Goal: Information Seeking & Learning: Stay updated

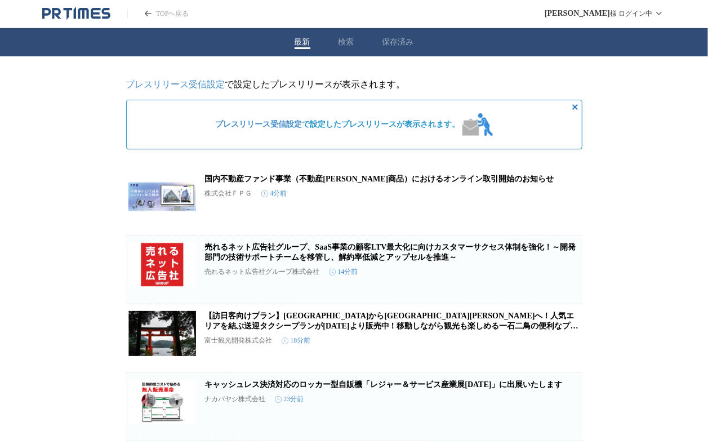
click at [354, 38] on div "最新 検索 保存済み" at bounding box center [354, 42] width 708 height 28
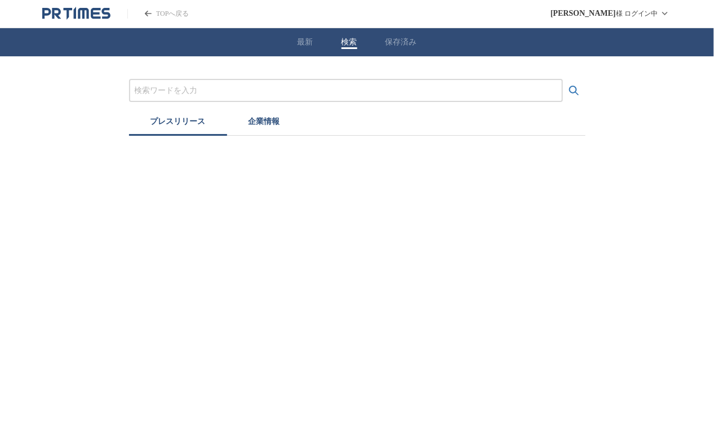
click at [351, 39] on button "検索" at bounding box center [349, 42] width 16 height 10
click at [248, 88] on input "プレスリリースおよび企業を検索する" at bounding box center [346, 90] width 422 height 12
type input "物流"
click at [574, 86] on icon "検索する" at bounding box center [574, 91] width 10 height 10
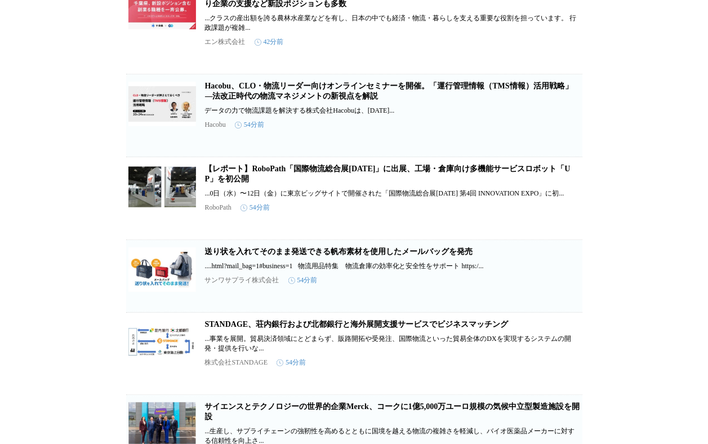
scroll to position [375, 0]
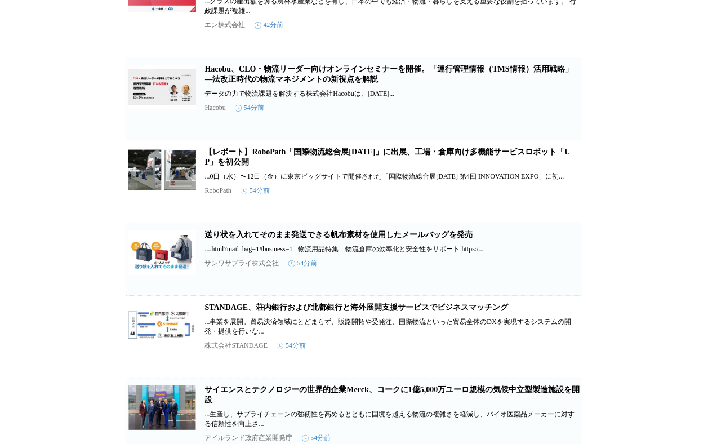
click at [245, 239] on link "送り状を入れてそのまま発送できる帆布素材を使用したメールバッグを発売" at bounding box center [339, 234] width 268 height 8
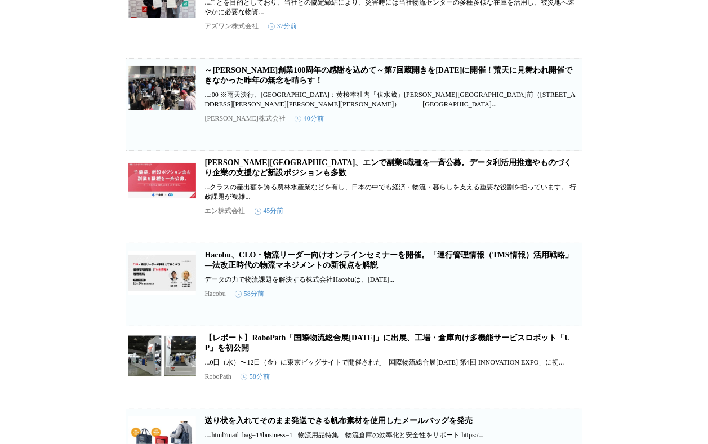
scroll to position [0, 0]
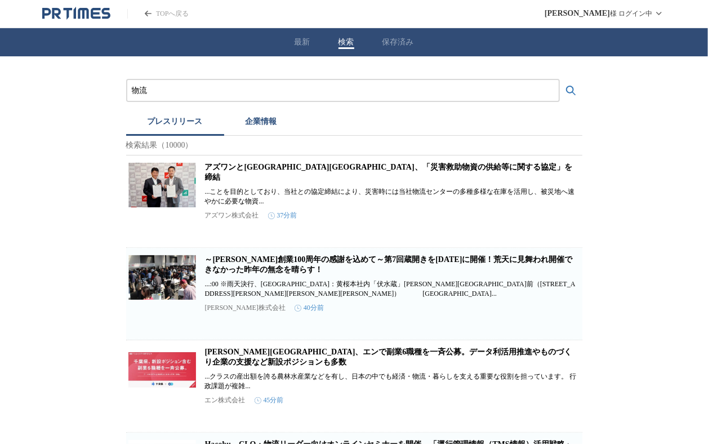
click at [304, 176] on link "アズワンと[GEOGRAPHIC_DATA][GEOGRAPHIC_DATA]、「災害救助物資の供給等に関する協定」を締結" at bounding box center [388, 172] width 367 height 19
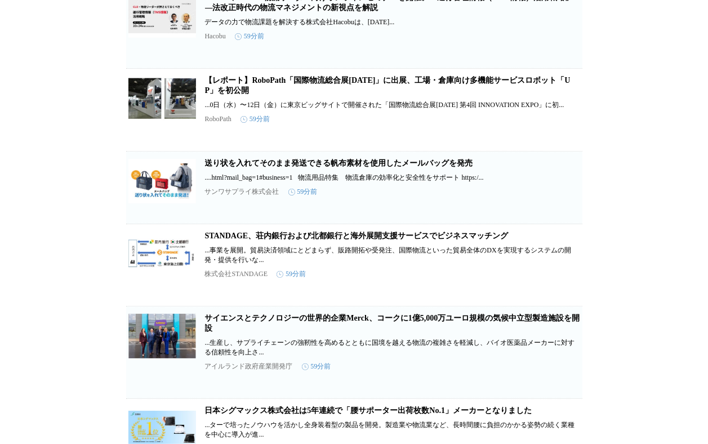
scroll to position [451, 0]
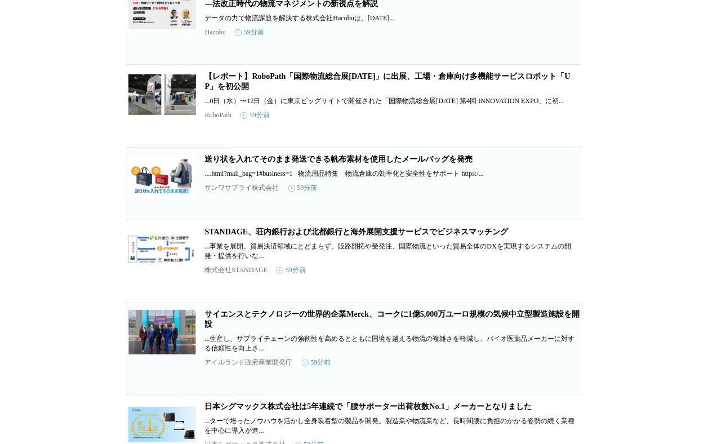
click at [248, 163] on link "送り状を入れてそのまま発送できる帆布素材を使用したメールバッグを発売" at bounding box center [339, 159] width 268 height 8
